Goal: Task Accomplishment & Management: Use online tool/utility

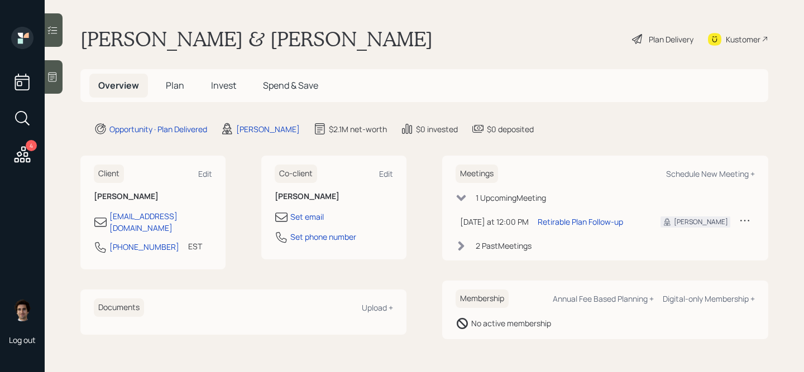
click at [164, 87] on h5 "Plan" at bounding box center [175, 86] width 36 height 24
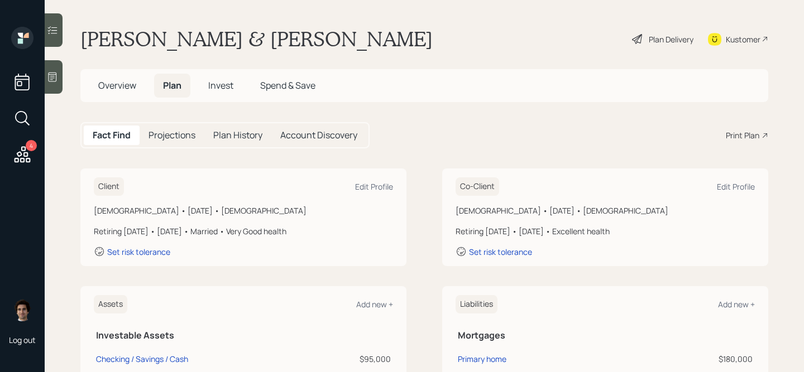
click at [118, 68] on main "Dennis Crotty & Joan Monico Plan Delivery Kustomer Overview Plan Invest Spend &…" at bounding box center [424, 186] width 759 height 372
click at [118, 85] on span "Overview" at bounding box center [117, 85] width 38 height 12
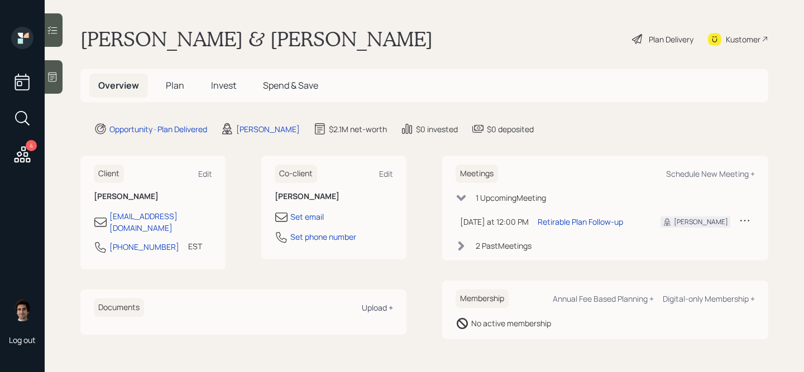
click at [362, 302] on div "Upload +" at bounding box center [377, 307] width 31 height 11
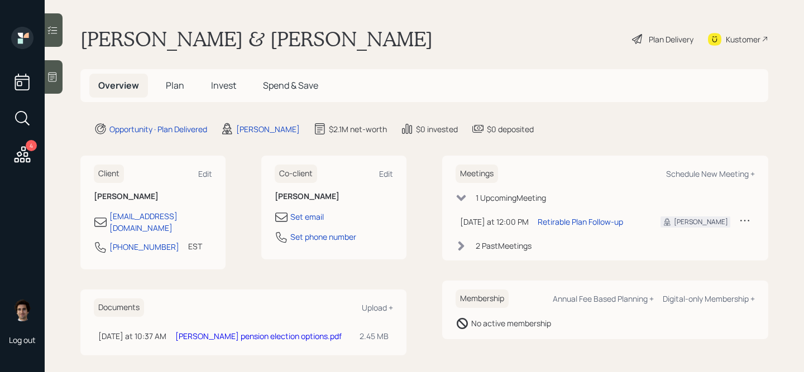
click at [762, 47] on div "Kustomer" at bounding box center [738, 39] width 60 height 25
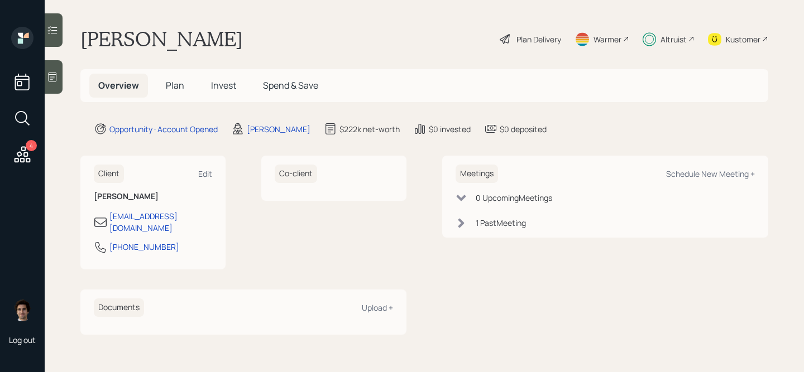
click at [154, 81] on div "Overview Plan Invest Spend & Save" at bounding box center [208, 86] width 238 height 24
click at [162, 87] on h5 "Plan" at bounding box center [175, 86] width 36 height 24
